Goal: Task Accomplishment & Management: Complete application form

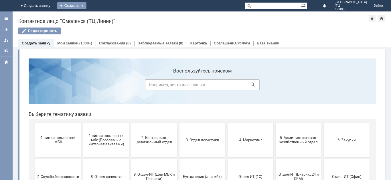
click at [86, 7] on div "Создать" at bounding box center [71, 5] width 29 height 7
click at [102, 18] on link "Заявка" at bounding box center [79, 17] width 43 height 7
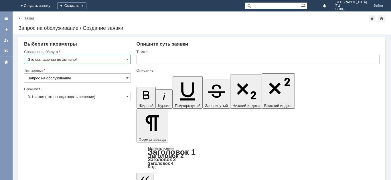
click at [123, 60] on input "Это соглашение не активно!" at bounding box center [77, 59] width 107 height 9
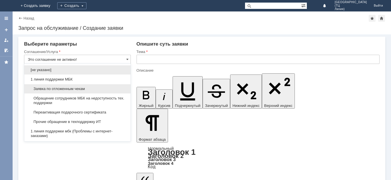
click at [88, 89] on span "Заявка по отложенным чекам" at bounding box center [77, 88] width 99 height 5
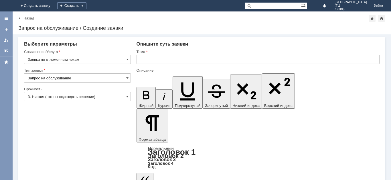
type input "Заявка по отложенным чекам"
click at [104, 100] on input "3. Низкая (готовы подождать решение)" at bounding box center [77, 96] width 107 height 9
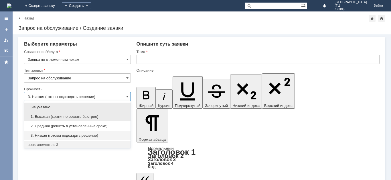
click at [81, 117] on span "1. Высокая (критично решить быстрее)" at bounding box center [77, 116] width 99 height 5
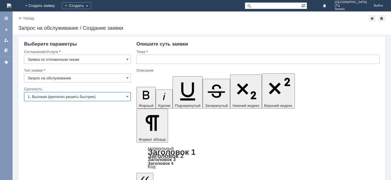
type input "1. Высокая (критично решить быстрее)"
click at [195, 59] on input "text" at bounding box center [257, 59] width 243 height 9
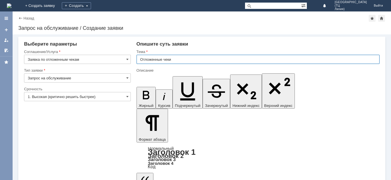
type input "Отложенные чеки"
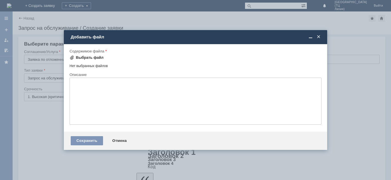
click at [86, 57] on div "Выбрать файл" at bounding box center [90, 57] width 28 height 5
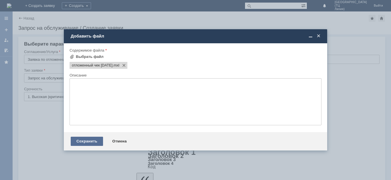
click at [78, 137] on div "Сохранить" at bounding box center [87, 140] width 32 height 9
